Goal: Information Seeking & Learning: Learn about a topic

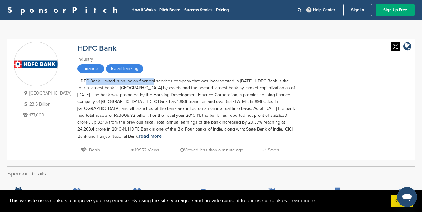
drag, startPoint x: 69, startPoint y: 78, endPoint x: 141, endPoint y: 80, distance: 71.9
click at [141, 80] on div "HDFC Bank Limited is an Indian financial services company that was incorporated…" at bounding box center [186, 109] width 219 height 62
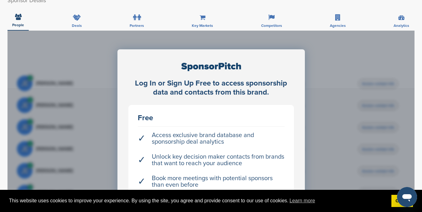
scroll to position [219, 0]
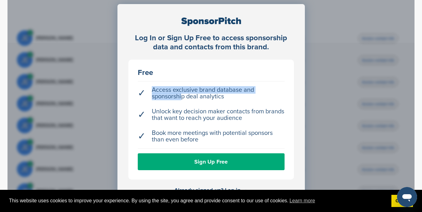
drag, startPoint x: 194, startPoint y: 95, endPoint x: 247, endPoint y: 94, distance: 53.5
click at [247, 94] on li "✓ Access exclusive brand database and sponsorship deal analytics" at bounding box center [211, 93] width 147 height 19
click at [249, 93] on li "✓ Access exclusive brand database and sponsorship deal analytics" at bounding box center [211, 93] width 147 height 19
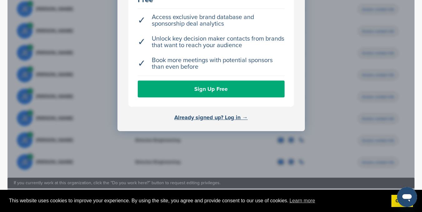
click at [177, 68] on li "✓ Book more meetings with potential sponsors than even before" at bounding box center [211, 63] width 147 height 19
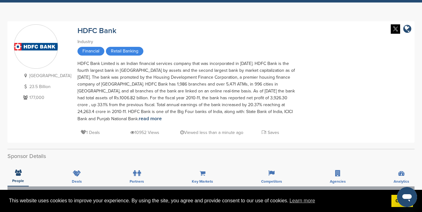
scroll to position [0, 0]
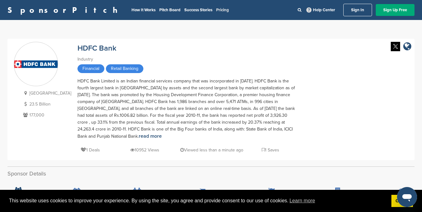
click at [216, 7] on link "Pricing" at bounding box center [222, 9] width 13 height 5
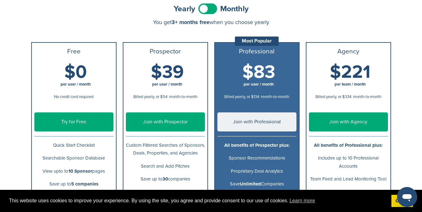
scroll to position [146, 0]
